Goal: Navigation & Orientation: Find specific page/section

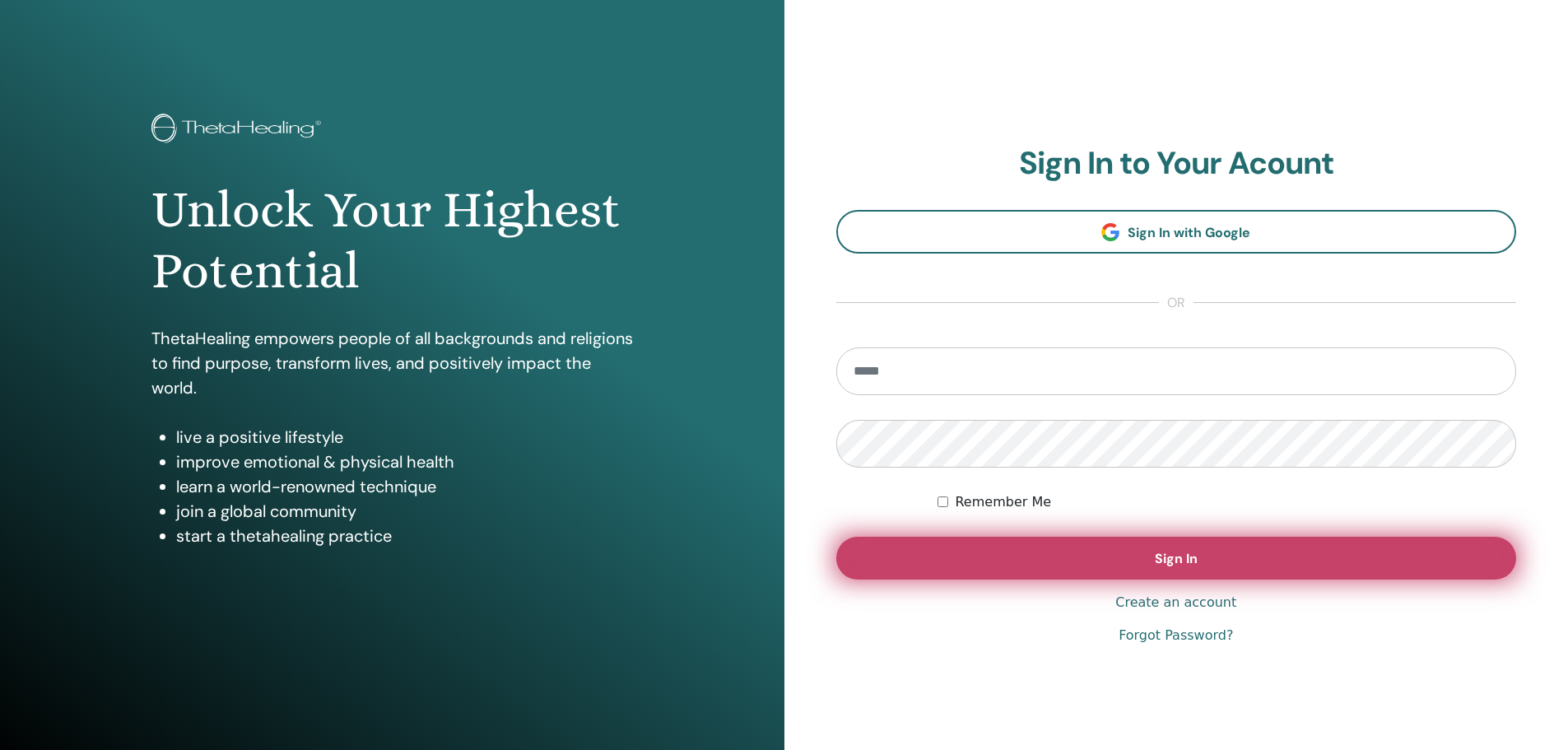
type input "**********"
click at [1158, 556] on span "Sign In" at bounding box center [1176, 558] width 43 height 17
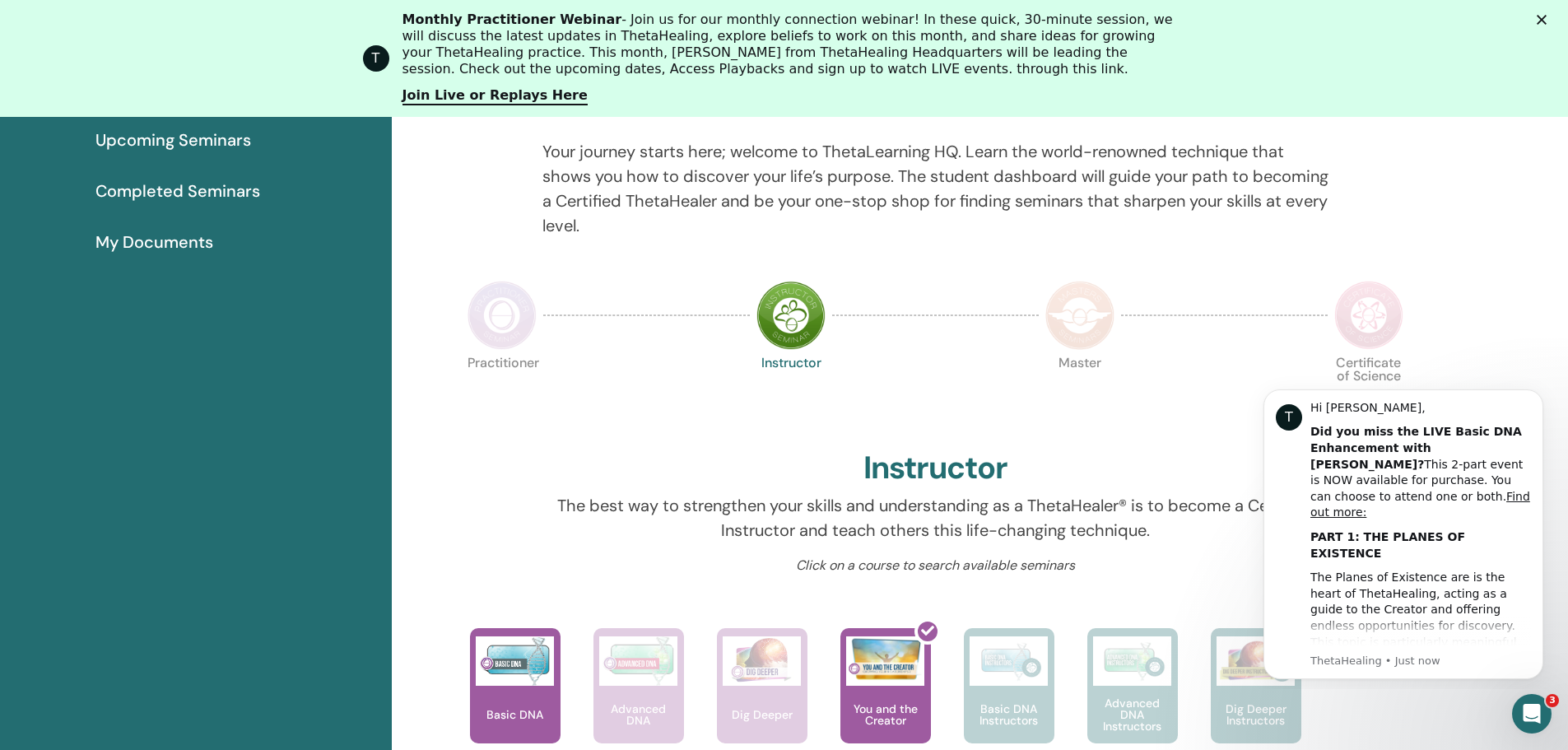
scroll to position [313, 0]
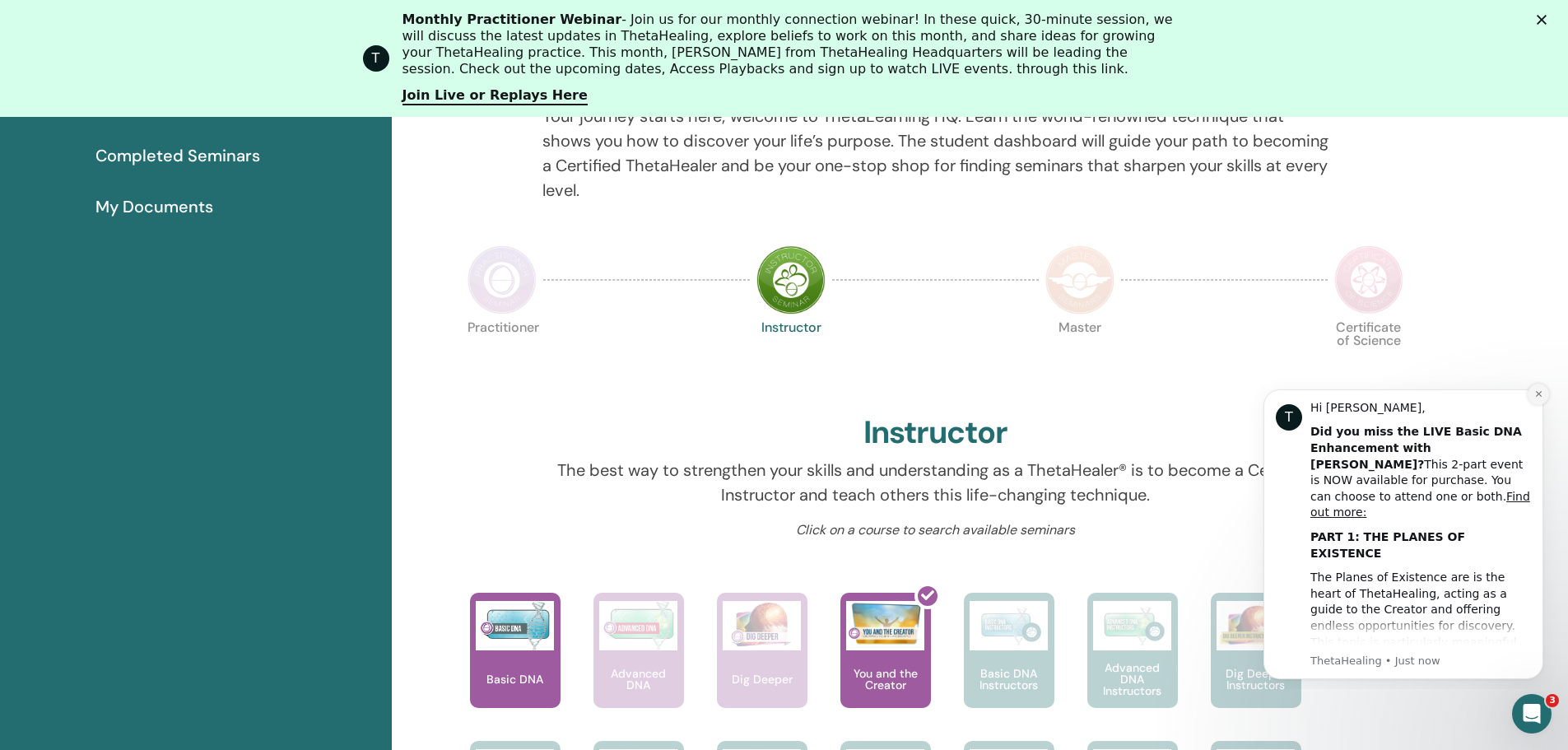
click at [1538, 392] on icon "Dismiss notification" at bounding box center [1539, 393] width 9 height 9
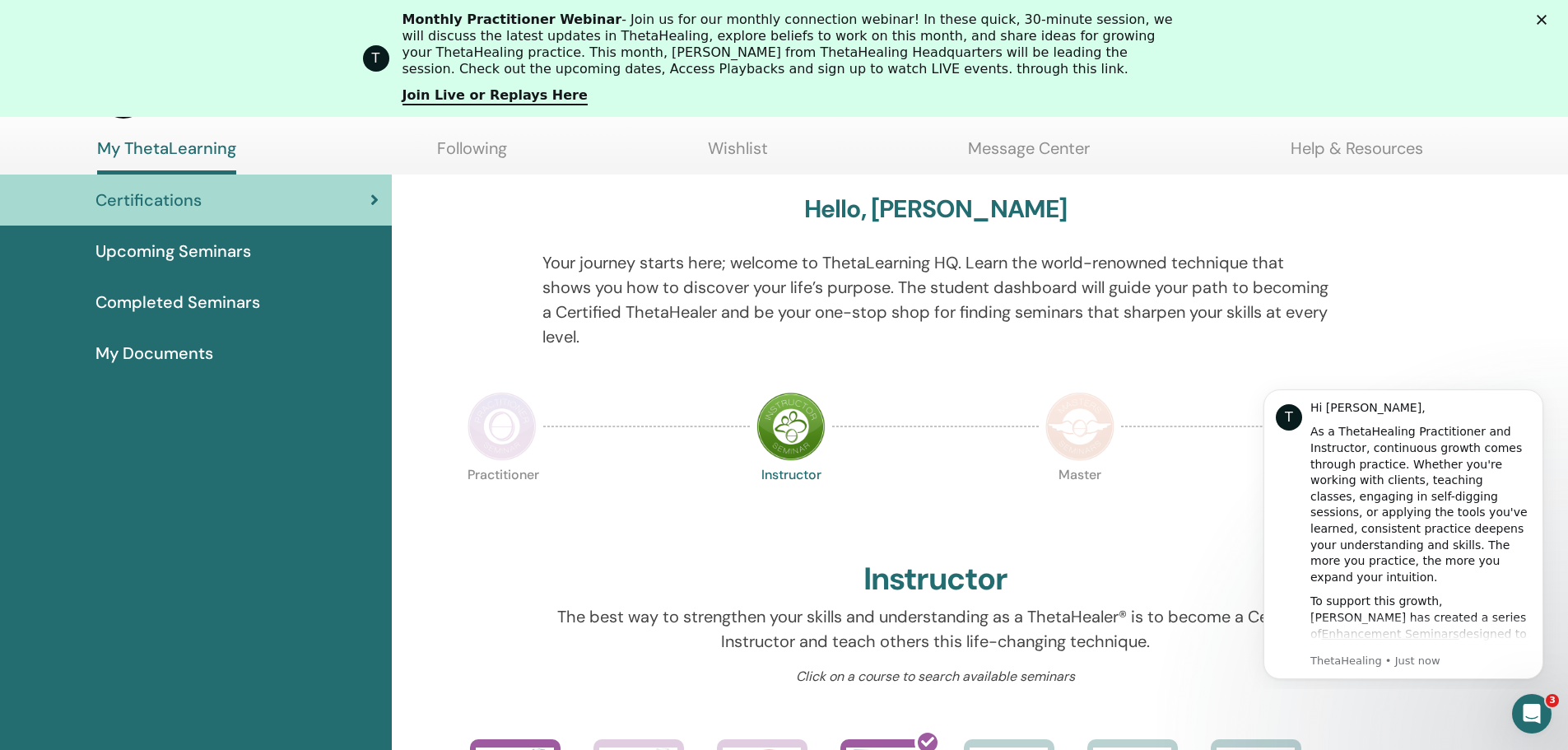
scroll to position [0, 0]
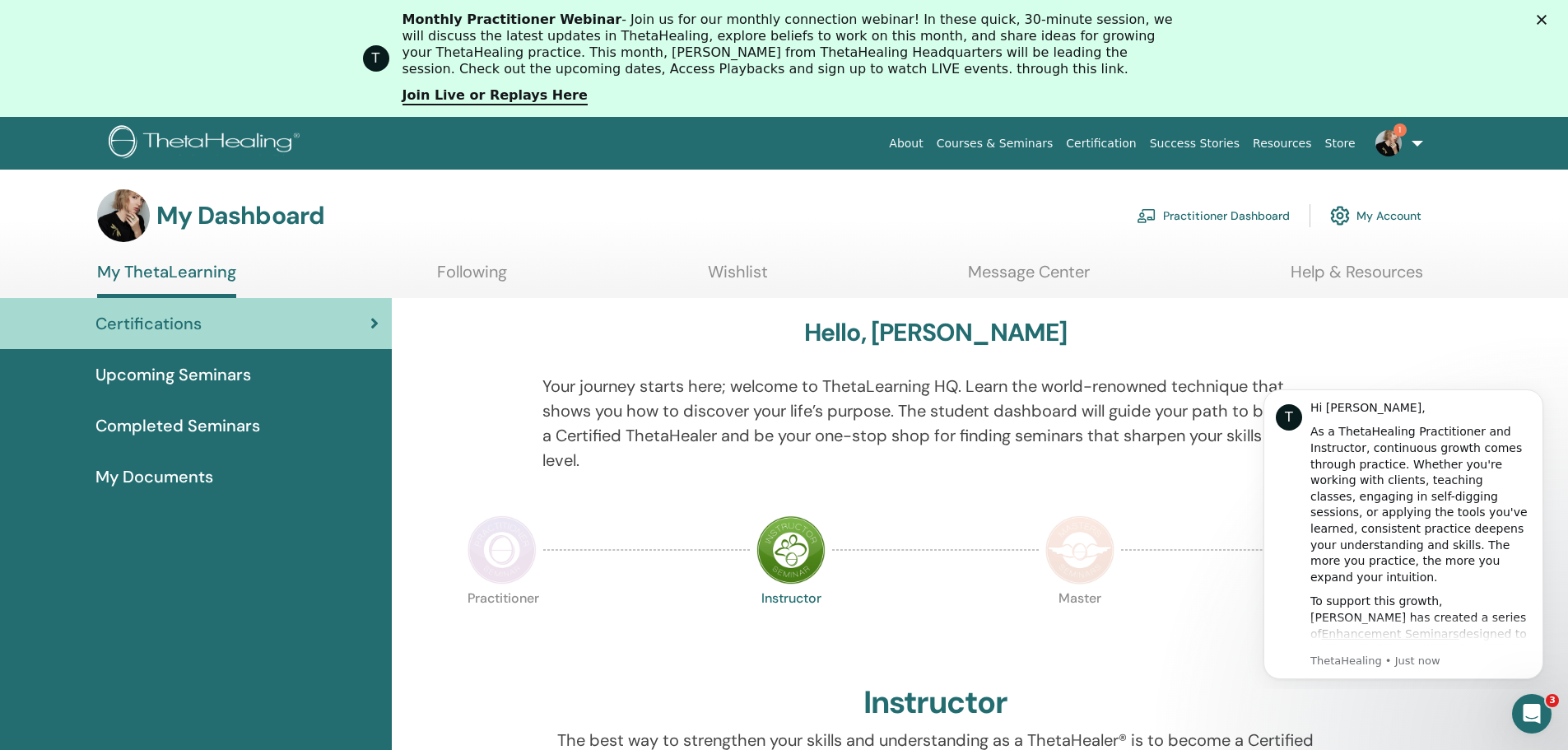
click at [310, 315] on div "Certifications" at bounding box center [195, 324] width 366 height 24
click at [195, 420] on span "Completed Seminars" at bounding box center [177, 426] width 165 height 24
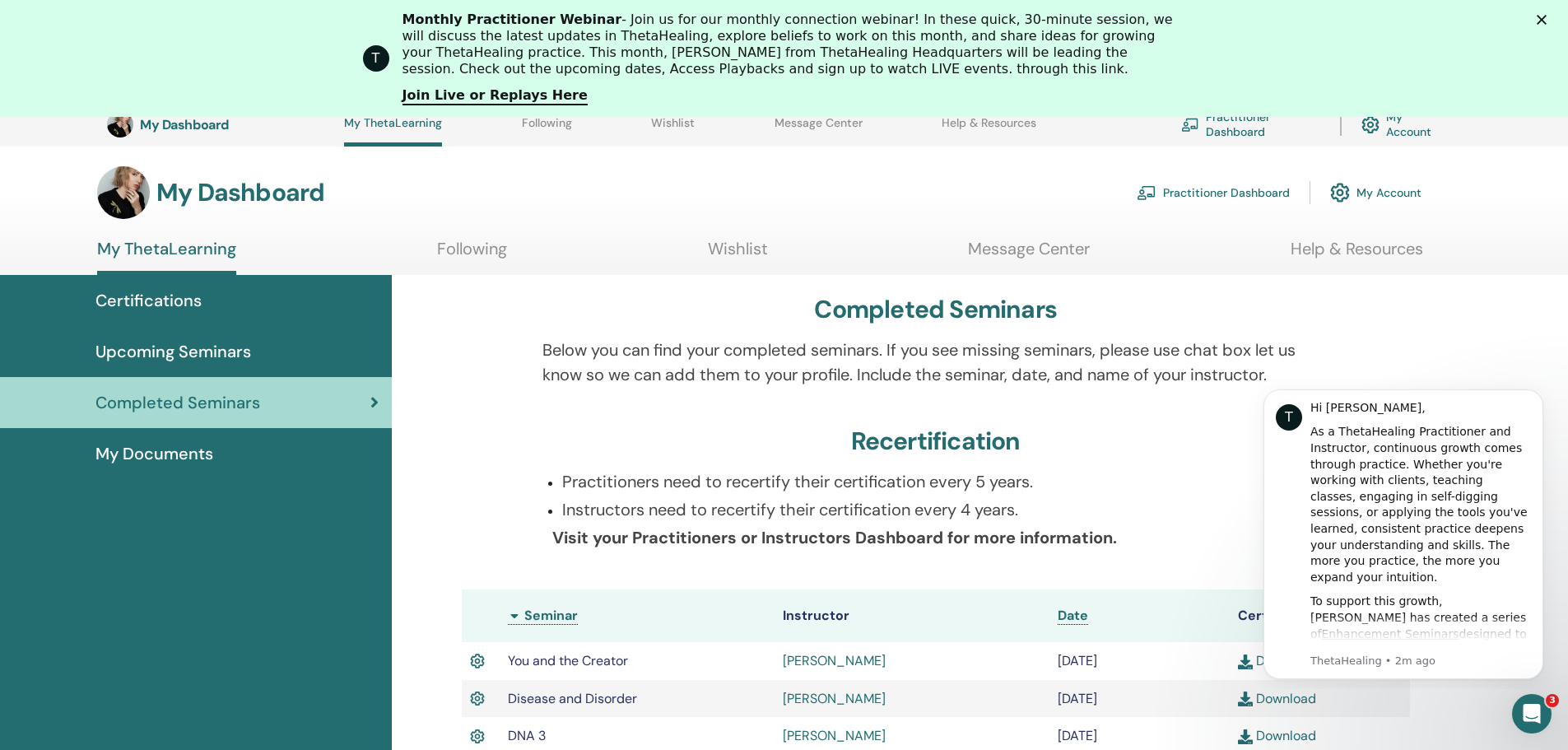
scroll to position [59, 0]
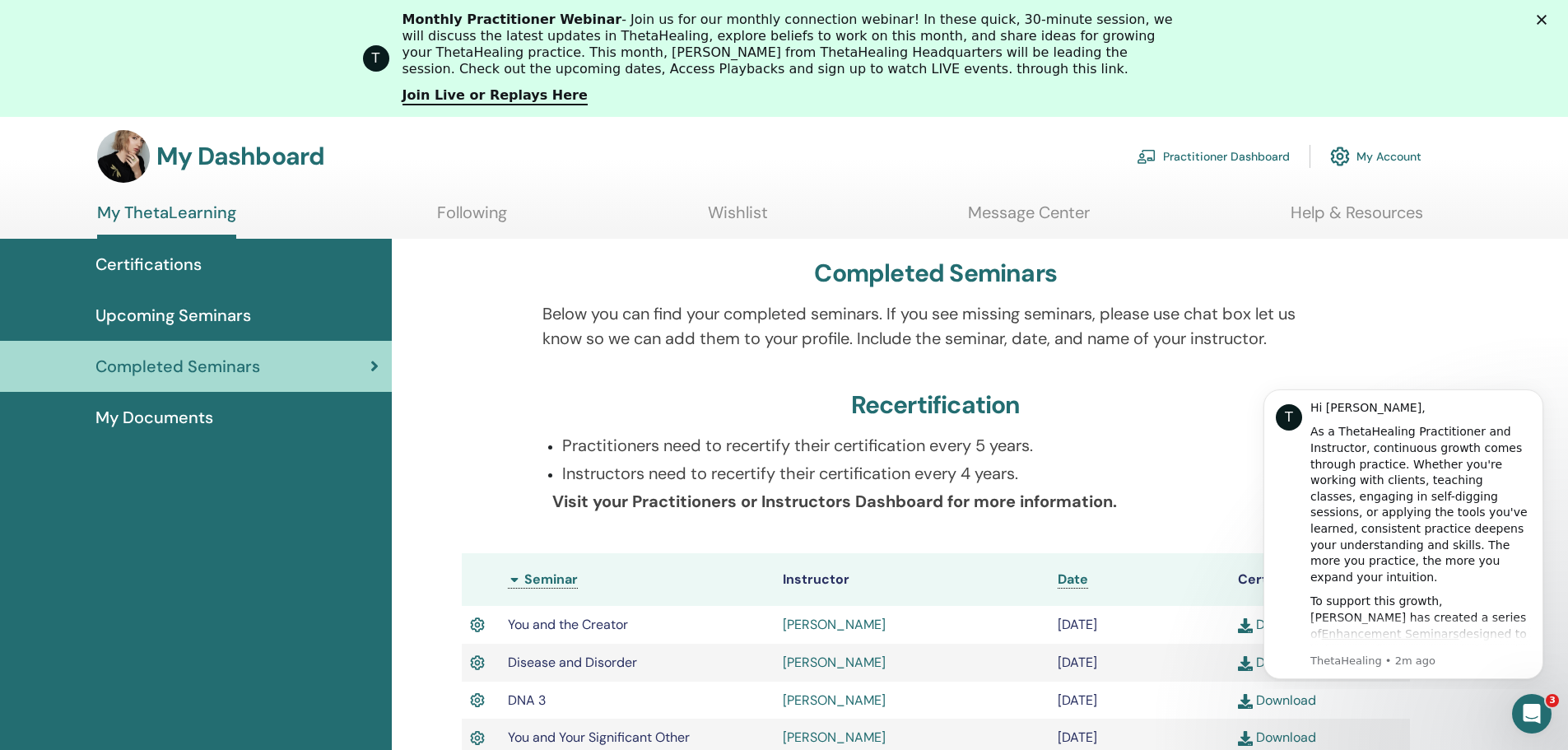
click at [189, 415] on span "My Documents" at bounding box center [154, 417] width 118 height 24
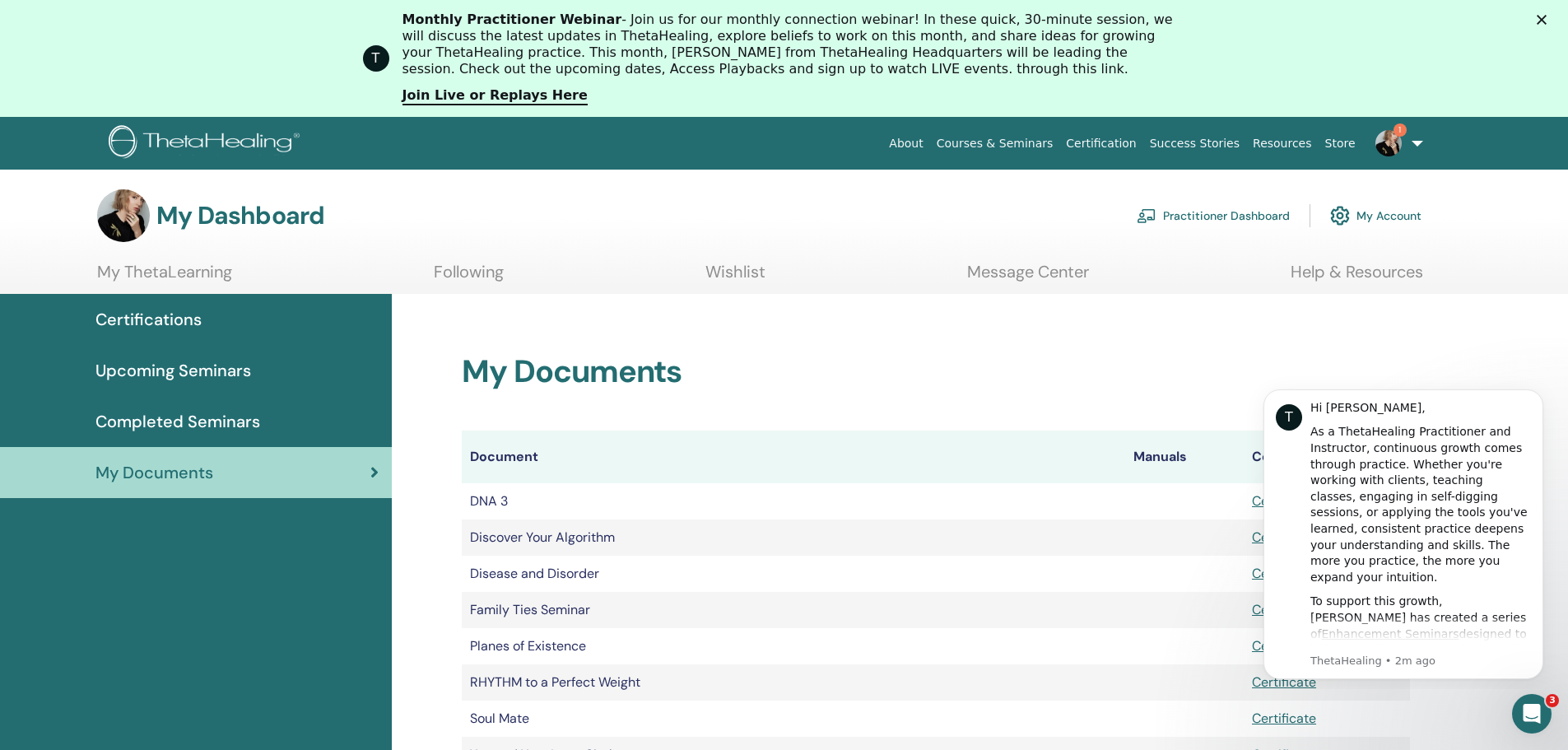
click at [188, 269] on link "My ThetaLearning" at bounding box center [164, 277] width 135 height 32
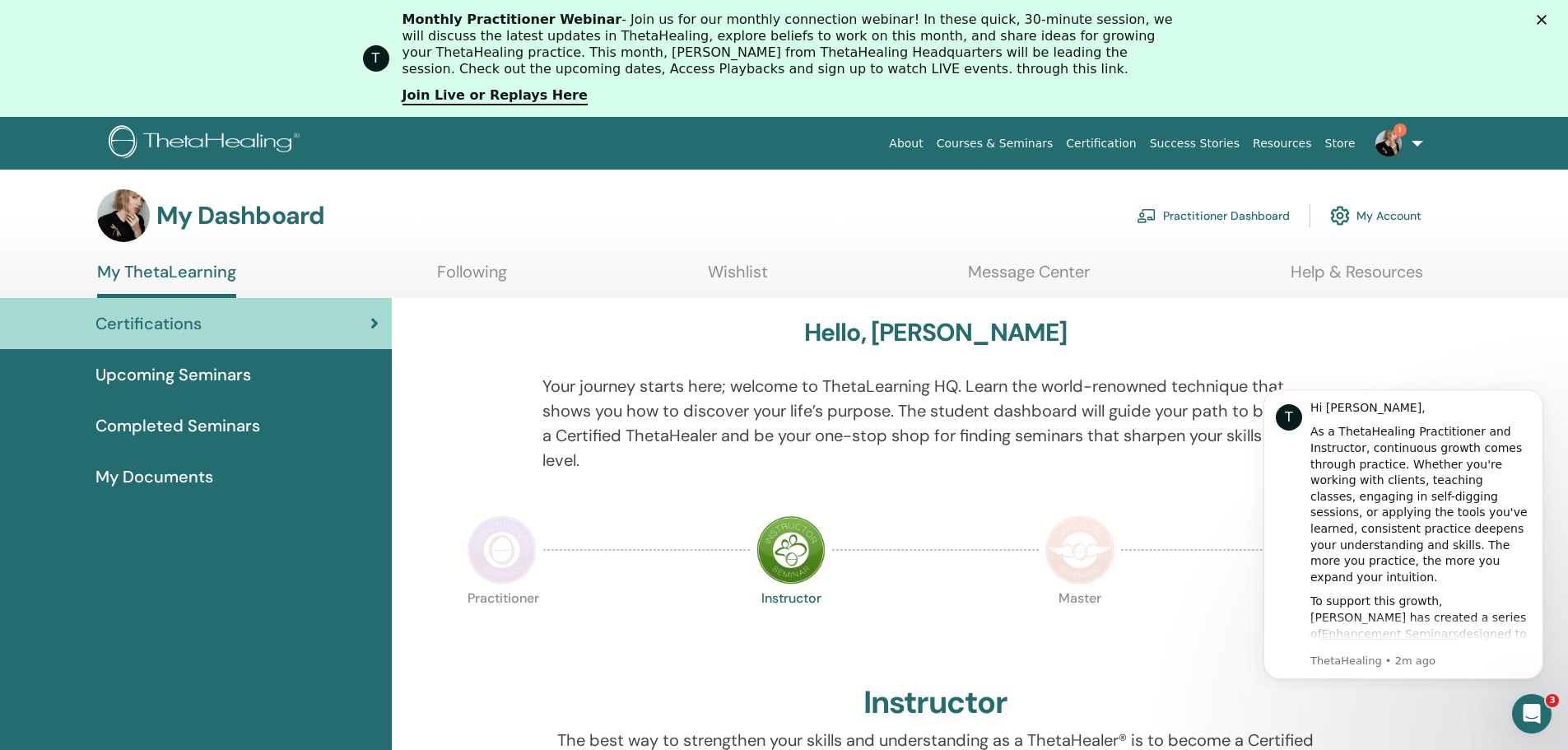
click at [471, 272] on link "Following" at bounding box center [472, 277] width 70 height 32
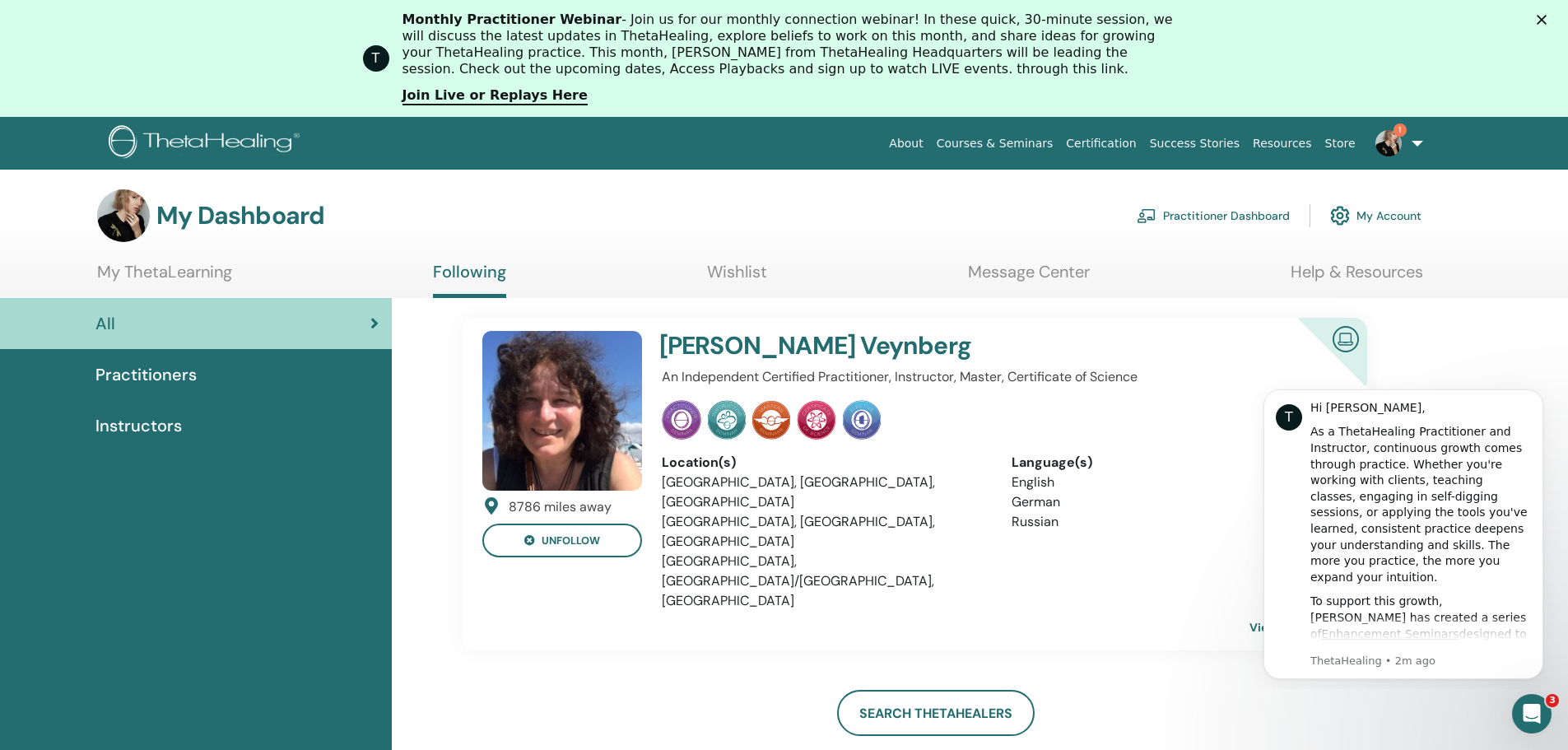
click at [1547, 17] on icon "Close" at bounding box center [1541, 19] width 10 height 10
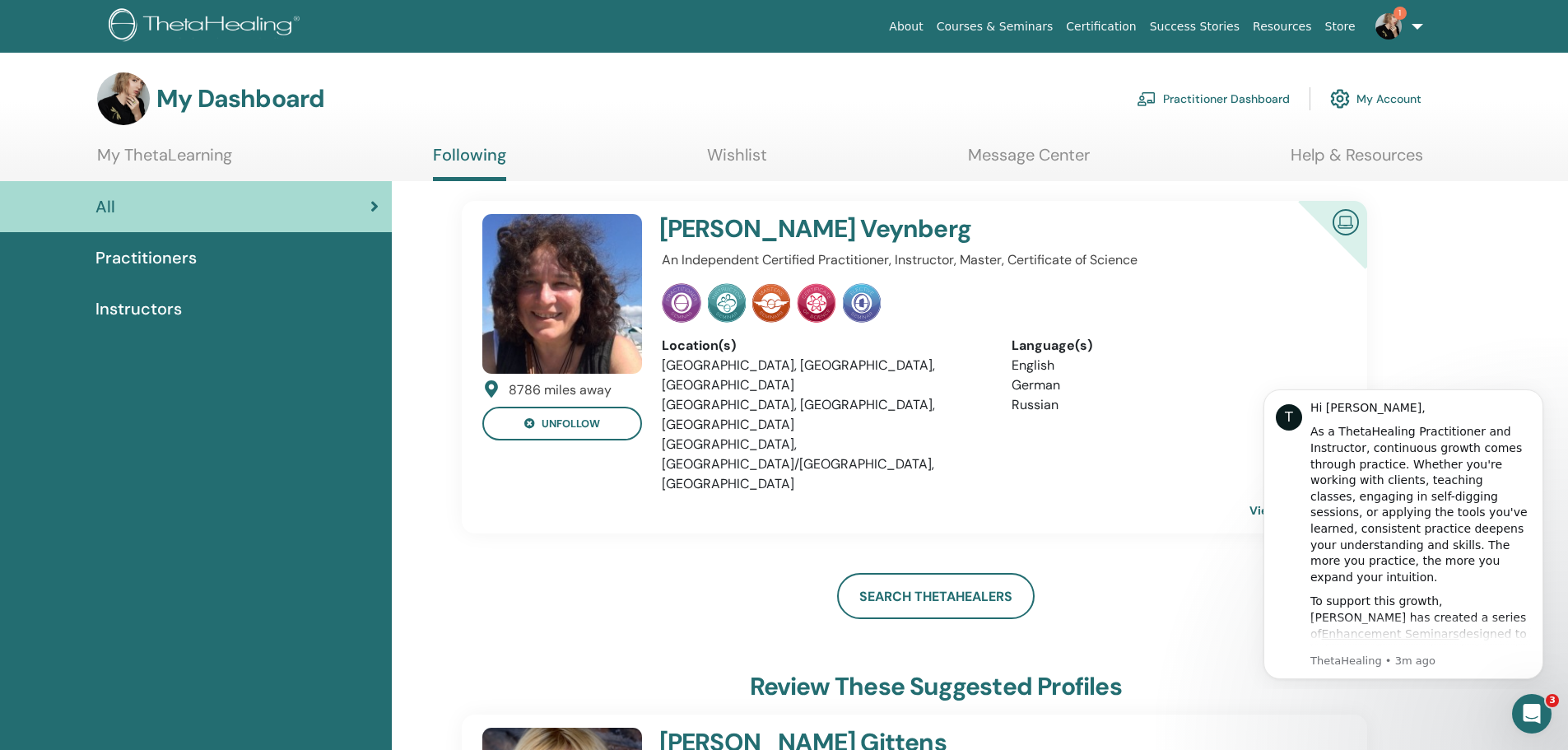
click at [136, 256] on span "Practitioners" at bounding box center [146, 257] width 101 height 24
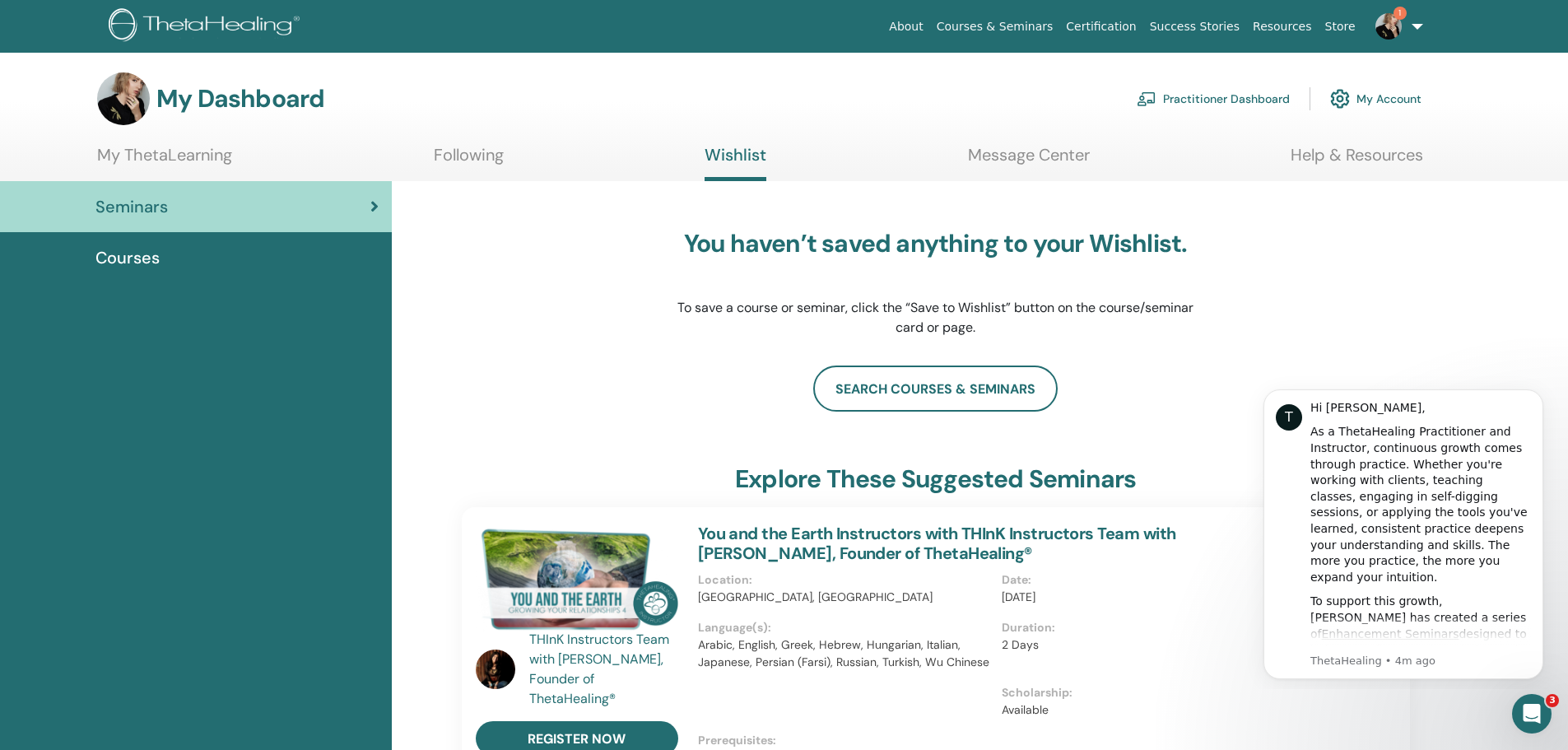
click at [1054, 152] on link "Message Center" at bounding box center [1030, 160] width 122 height 32
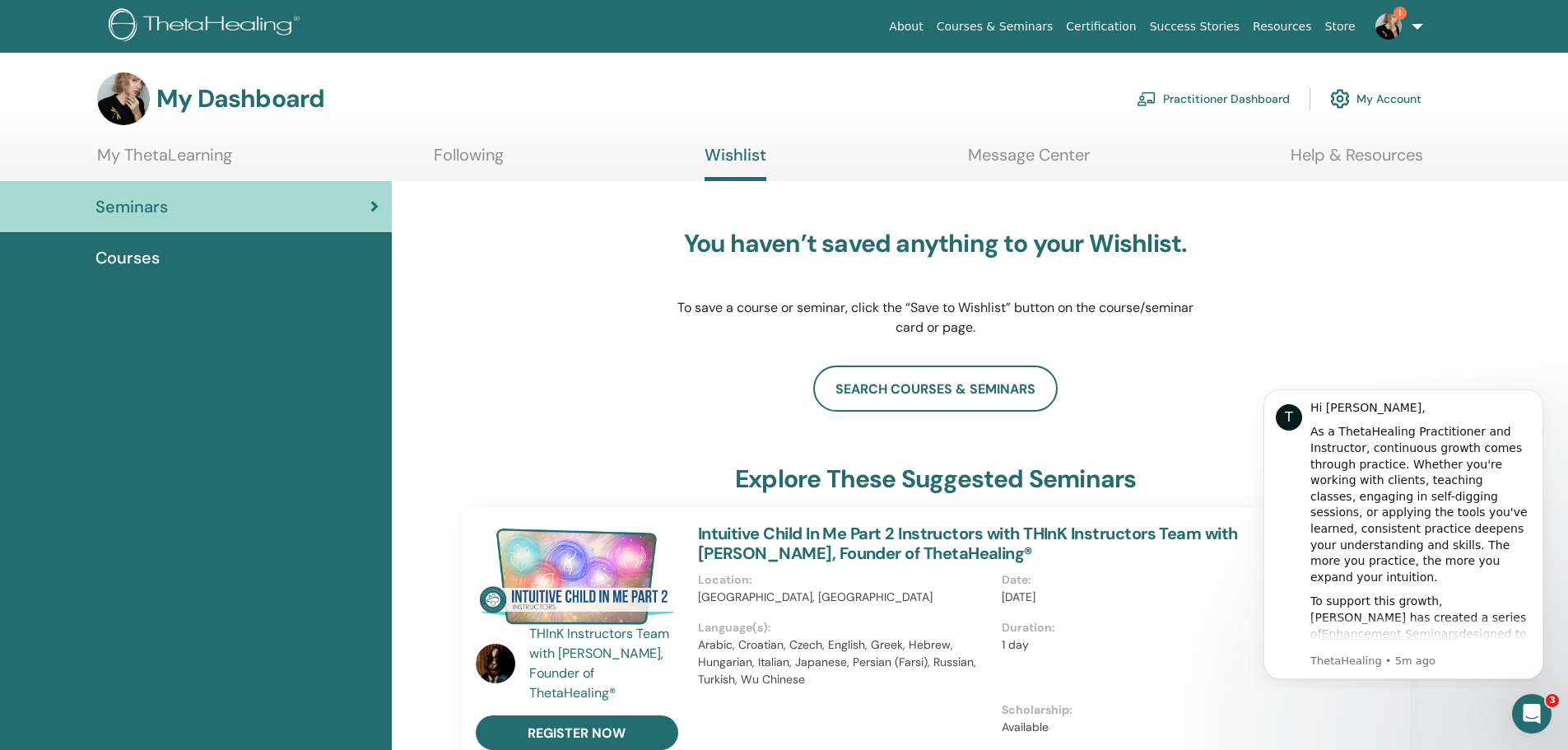
click at [142, 258] on span "Courses" at bounding box center [127, 257] width 65 height 24
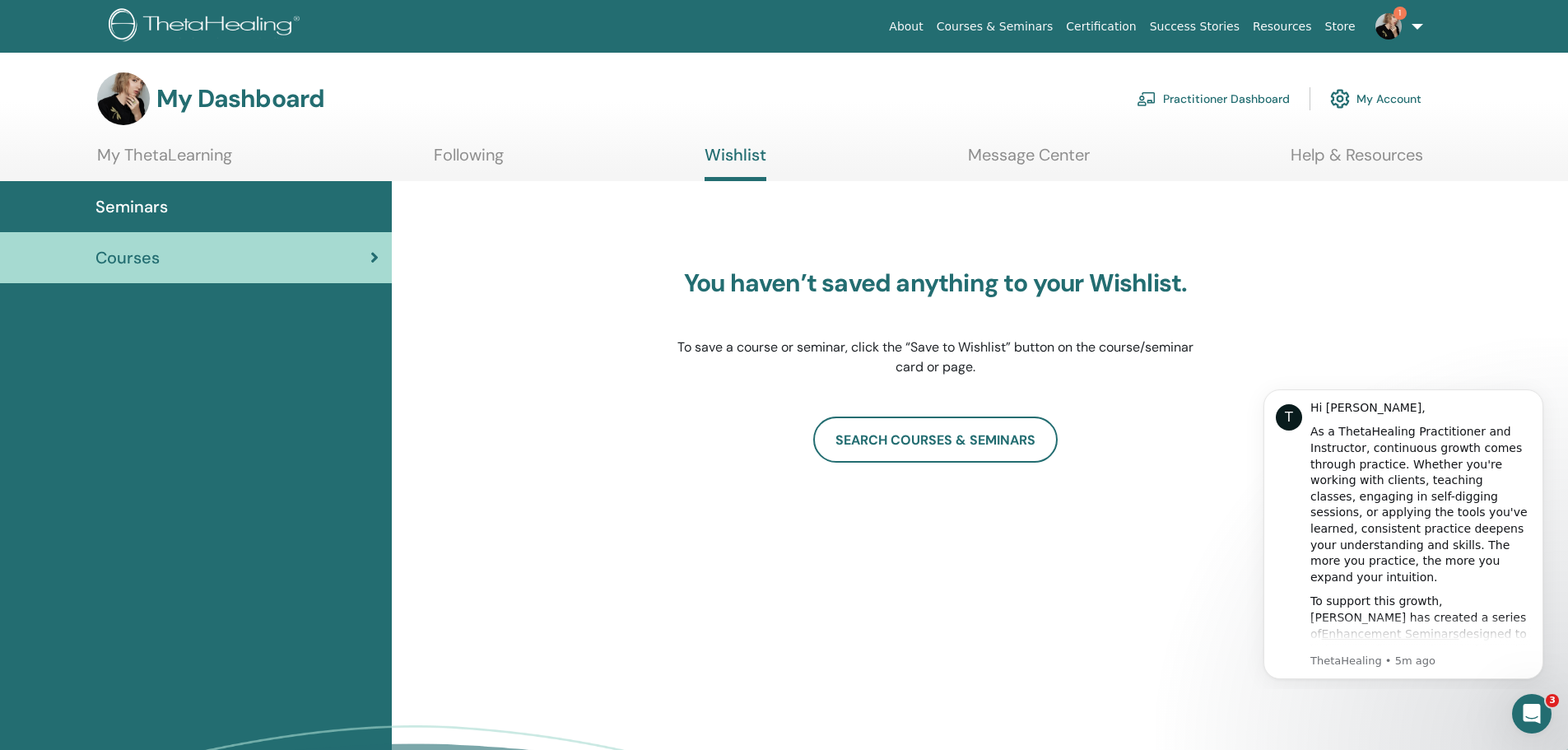
click at [1418, 24] on link "1" at bounding box center [1395, 26] width 67 height 52
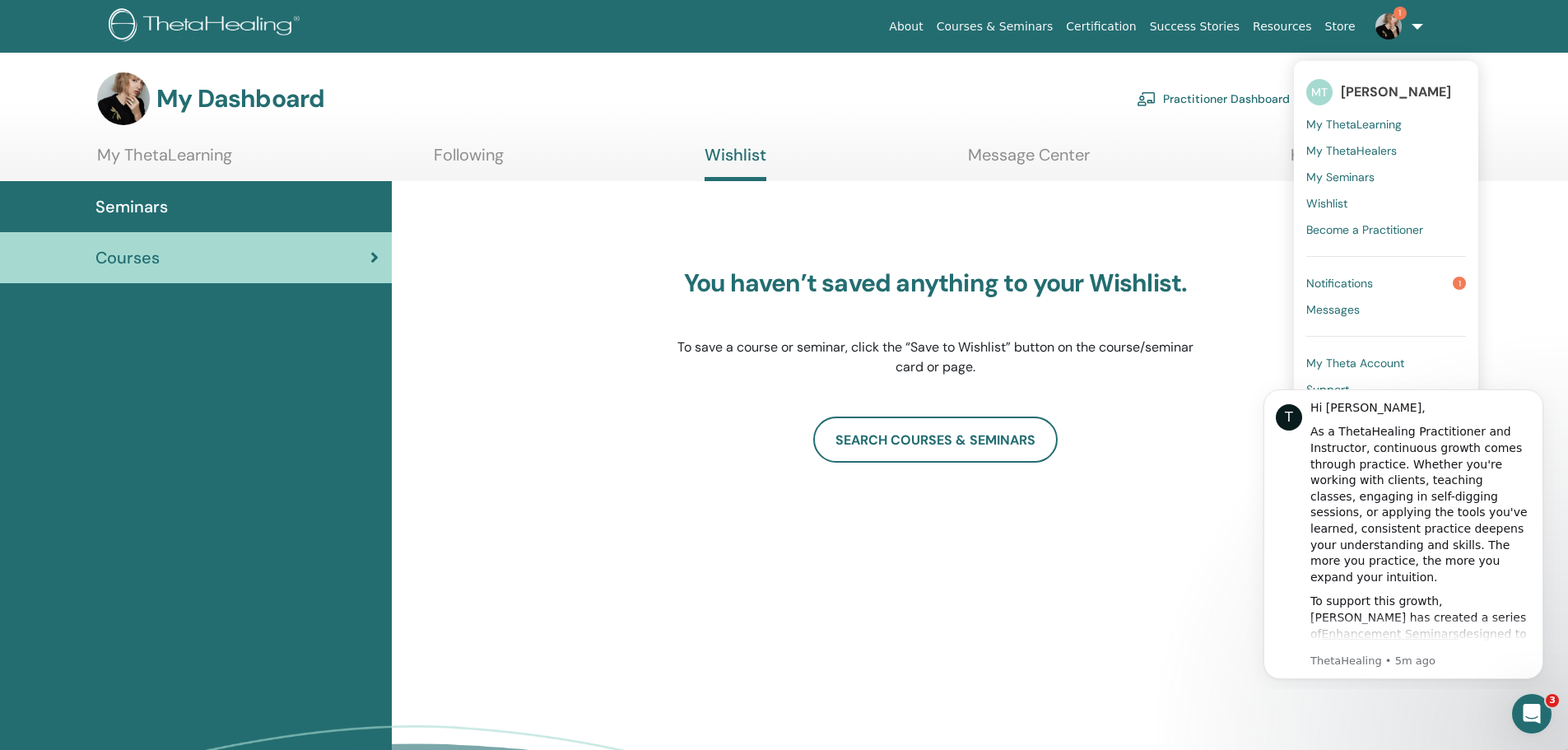
click at [1373, 284] on span "Notifications" at bounding box center [1339, 283] width 66 height 15
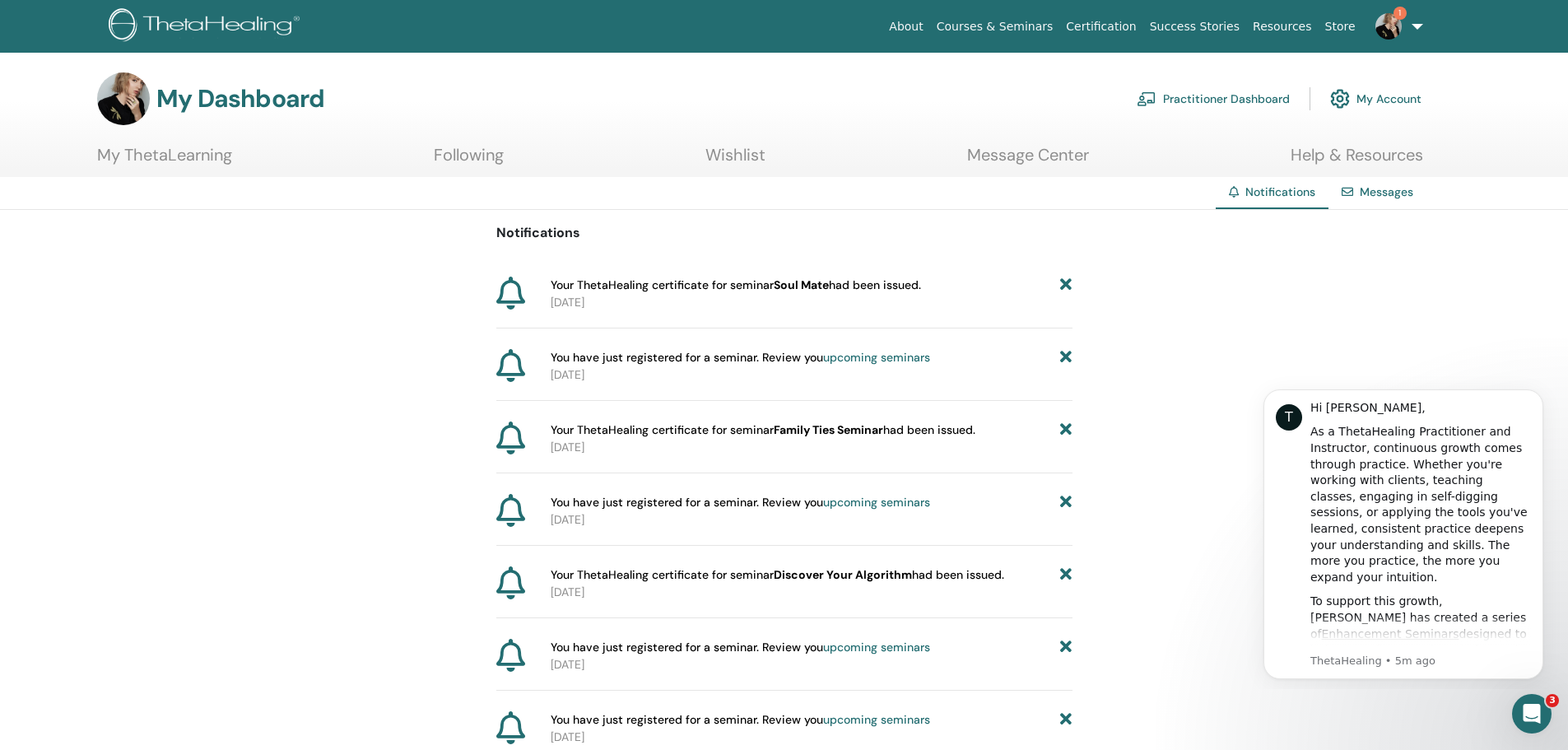
click at [1401, 101] on link "My Account" at bounding box center [1376, 99] width 92 height 37
